Goal: Task Accomplishment & Management: Complete application form

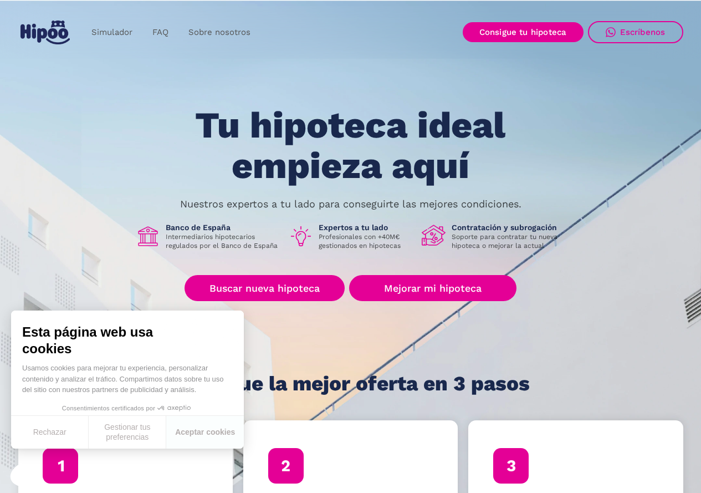
click at [612, 335] on div "Tu hipoteca ideal empieza aquí Nuestros expertos a tu lado para conseguirte las…" at bounding box center [350, 249] width 665 height 289
click at [257, 288] on link "Buscar nueva hipoteca" at bounding box center [265, 288] width 160 height 26
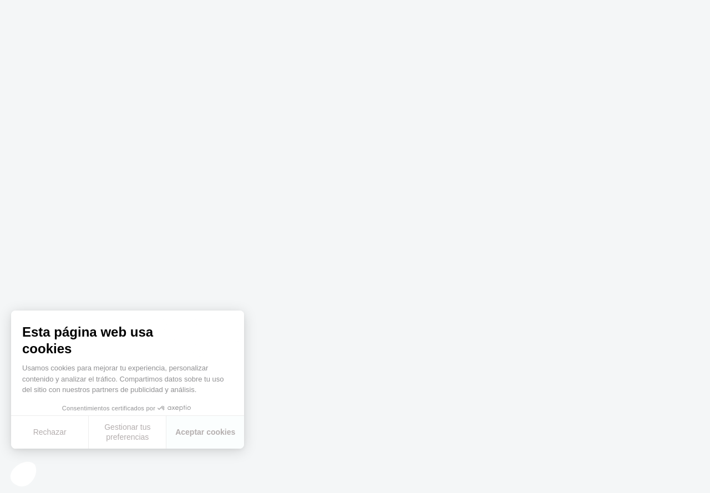
click at [50, 434] on button "Rechazar" at bounding box center [50, 432] width 78 height 33
